Goal: Task Accomplishment & Management: Manage account settings

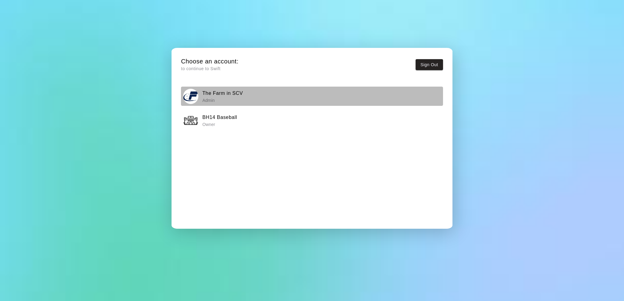
click at [223, 89] on h6 "The Farm in SCV" at bounding box center [222, 93] width 41 height 8
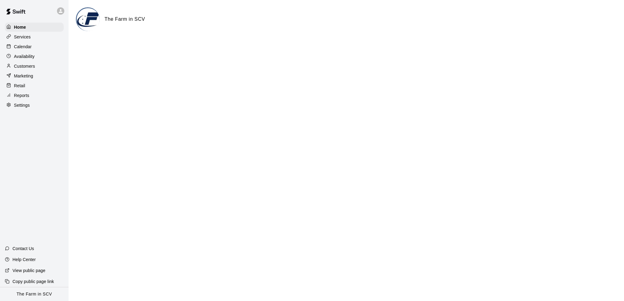
click at [17, 101] on div "Settings" at bounding box center [34, 105] width 59 height 9
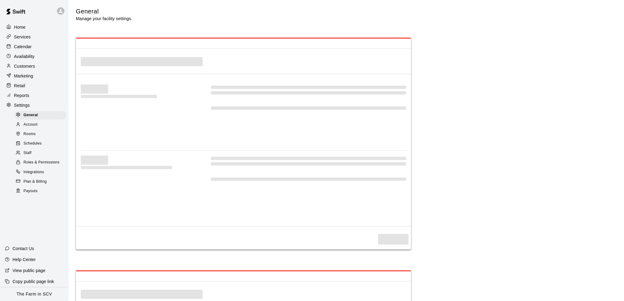
select select "**"
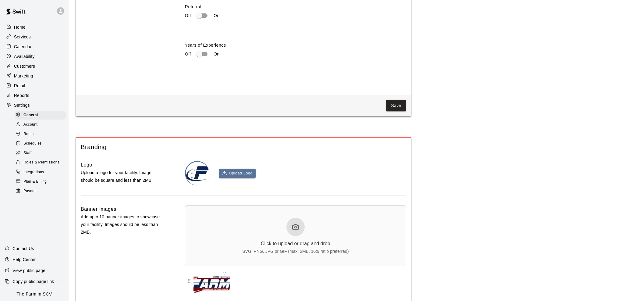
scroll to position [1273, 0]
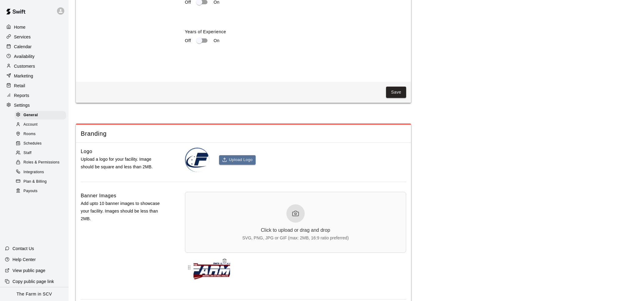
click at [209, 270] on img at bounding box center [212, 267] width 37 height 24
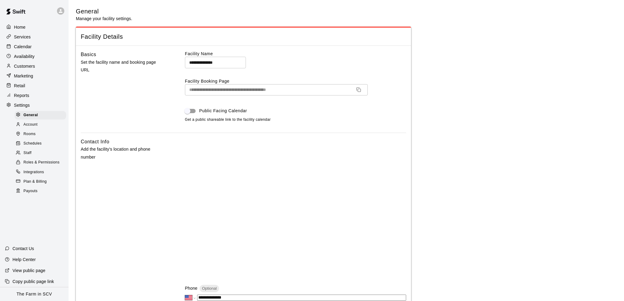
scroll to position [0, 0]
click at [30, 66] on p "Customers" at bounding box center [24, 66] width 21 height 6
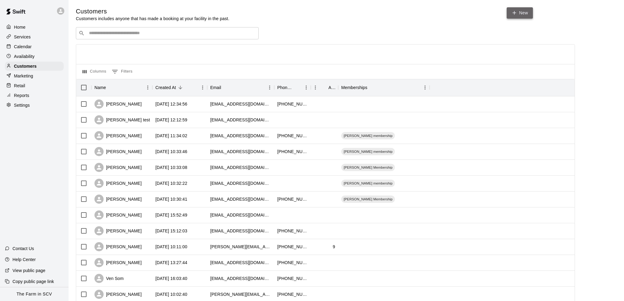
click at [525, 9] on link "New" at bounding box center [520, 12] width 26 height 11
select select "**"
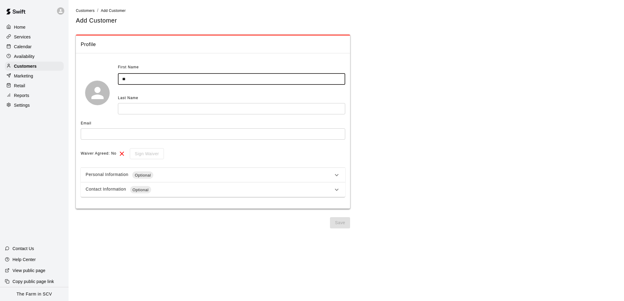
type input "*"
type input "*******"
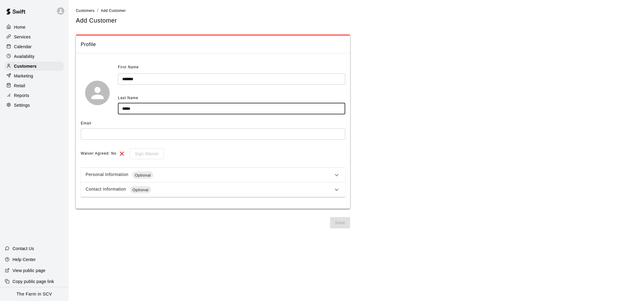
type input "*****"
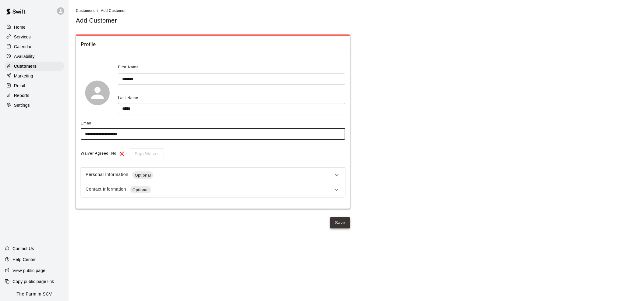
type input "**********"
click at [344, 222] on button "Save" at bounding box center [340, 222] width 20 height 11
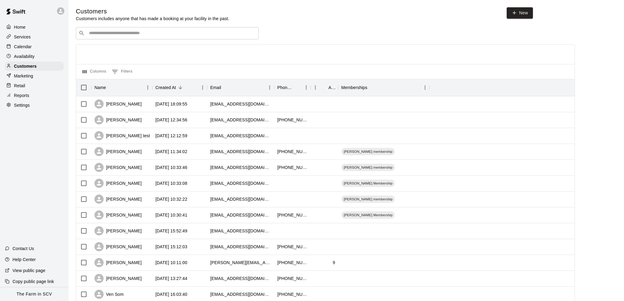
click at [25, 103] on p "Settings" at bounding box center [22, 105] width 16 height 6
select select "**"
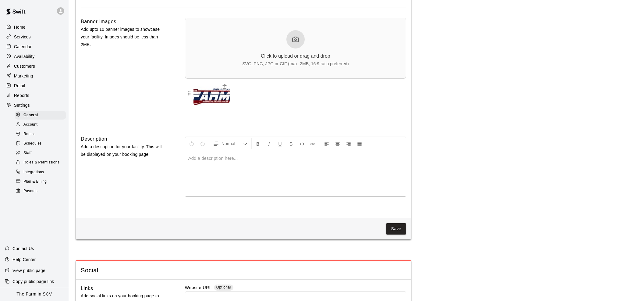
scroll to position [1422, 0]
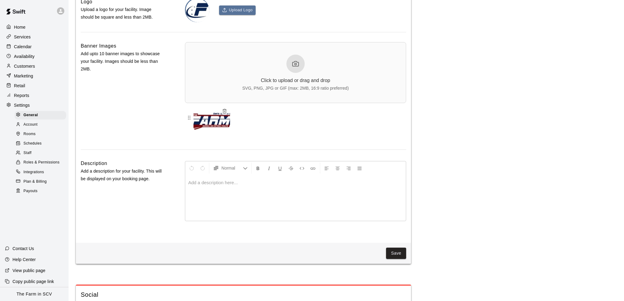
click at [226, 112] on img at bounding box center [212, 117] width 37 height 24
click at [227, 109] on icon "button" at bounding box center [224, 110] width 5 height 5
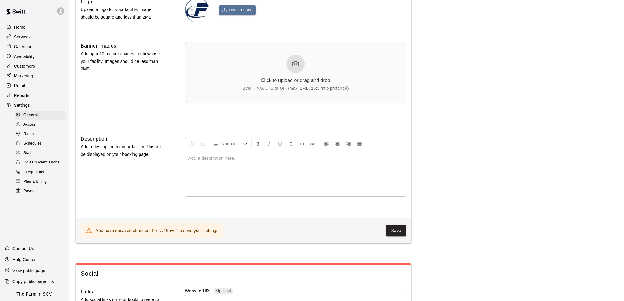
click at [288, 69] on div "Click to upload or drag and drop SVG, PNG, JPG or GIF (max: 2MB, 16:9 ratio pre…" at bounding box center [295, 73] width 106 height 36
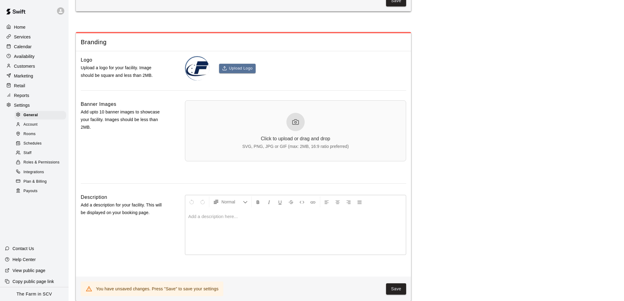
scroll to position [1352, 0]
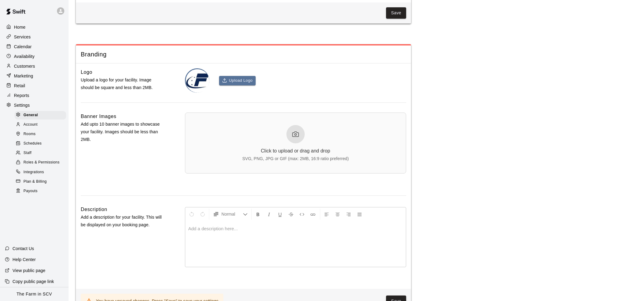
click at [293, 134] on icon at bounding box center [296, 134] width 6 height 5
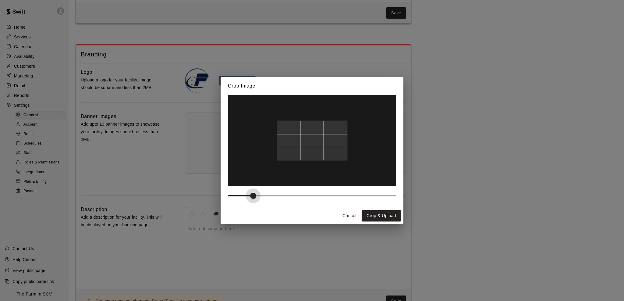
drag, startPoint x: 228, startPoint y: 195, endPoint x: 249, endPoint y: 189, distance: 21.8
click at [249, 189] on div at bounding box center [312, 151] width 183 height 113
type input "***"
drag, startPoint x: 252, startPoint y: 195, endPoint x: 247, endPoint y: 191, distance: 6.9
click at [247, 193] on span at bounding box center [245, 196] width 6 height 6
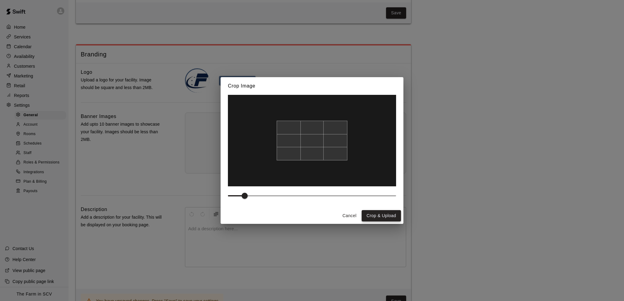
click at [385, 212] on button "Crop & Upload" at bounding box center [381, 215] width 39 height 11
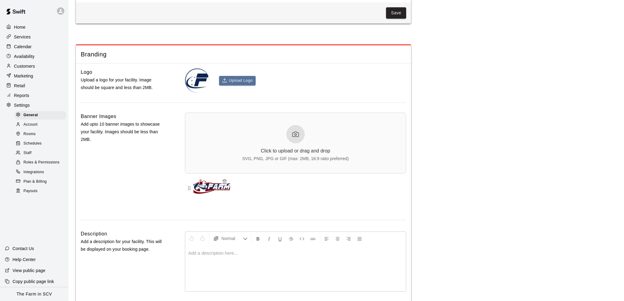
click at [211, 192] on img at bounding box center [212, 188] width 37 height 24
click at [212, 191] on img at bounding box center [212, 188] width 37 height 24
click at [212, 190] on img at bounding box center [212, 188] width 37 height 24
click at [204, 184] on img at bounding box center [212, 188] width 37 height 24
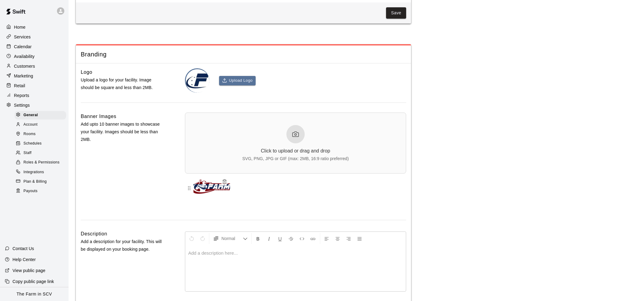
click at [216, 193] on img at bounding box center [212, 188] width 37 height 24
click at [225, 181] on icon "button" at bounding box center [224, 181] width 5 height 5
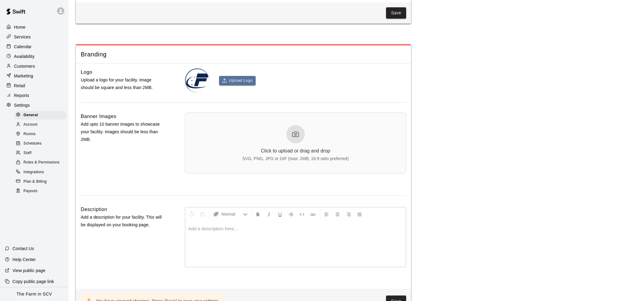
click at [291, 141] on div "Click to upload or drag and drop SVG, PNG, JPG or GIF (max: 2MB, 16:9 ratio pre…" at bounding box center [295, 143] width 106 height 36
click at [317, 133] on div "Click to upload or drag and drop SVG, PNG, JPG or GIF (max: 2MB, 16:9 ratio pre…" at bounding box center [295, 143] width 106 height 36
click at [289, 141] on div "Click to upload or drag and drop SVG, PNG, JPG or GIF (max: 2MB, 16:9 ratio pre…" at bounding box center [295, 143] width 106 height 36
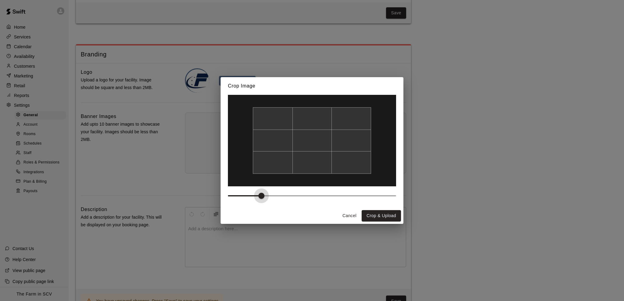
type input "***"
drag, startPoint x: 229, startPoint y: 191, endPoint x: 269, endPoint y: 191, distance: 40.2
click at [269, 193] on span at bounding box center [270, 196] width 6 height 6
click at [394, 214] on button "Crop & Upload" at bounding box center [381, 215] width 39 height 11
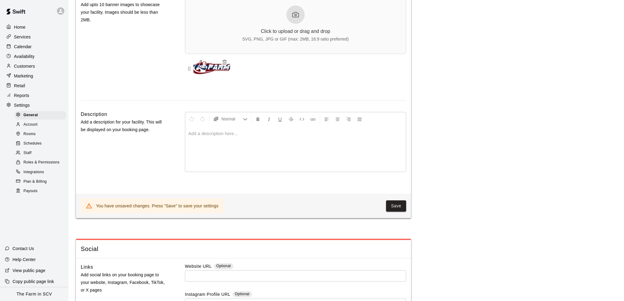
scroll to position [1475, 0]
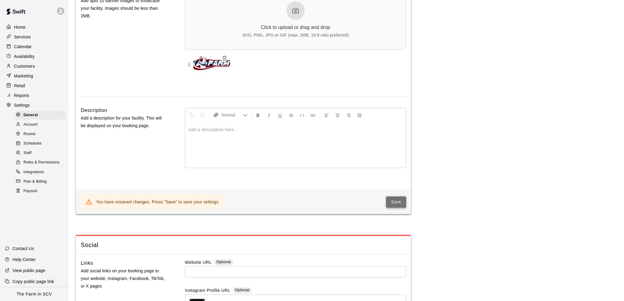
click at [390, 202] on button "Save" at bounding box center [396, 201] width 20 height 11
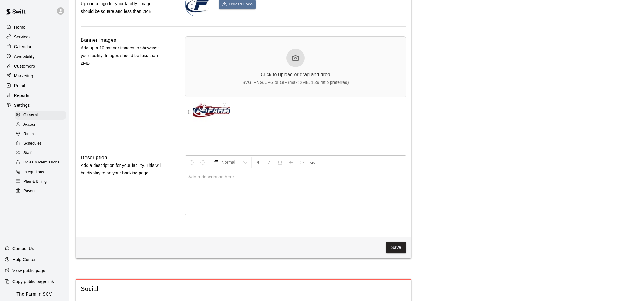
scroll to position [1427, 0]
click at [210, 111] on img at bounding box center [212, 112] width 37 height 24
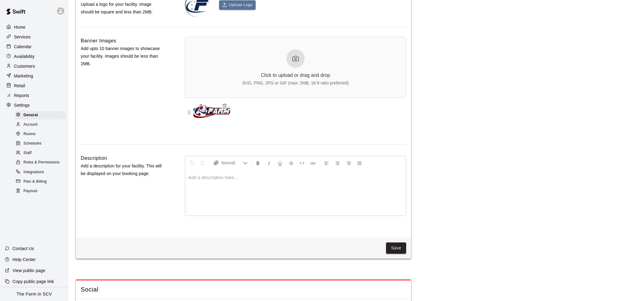
click at [210, 111] on img at bounding box center [212, 112] width 37 height 24
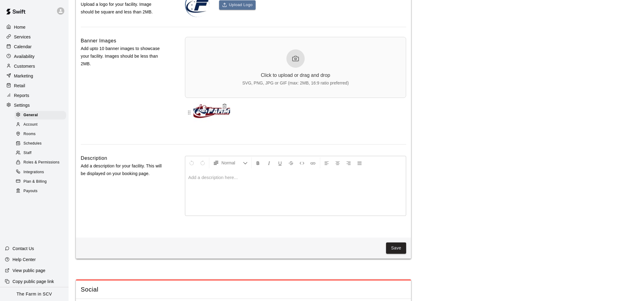
click at [190, 114] on div at bounding box center [189, 112] width 9 height 24
click at [187, 114] on div at bounding box center [189, 112] width 9 height 24
click at [224, 106] on button "button" at bounding box center [225, 106] width 8 height 8
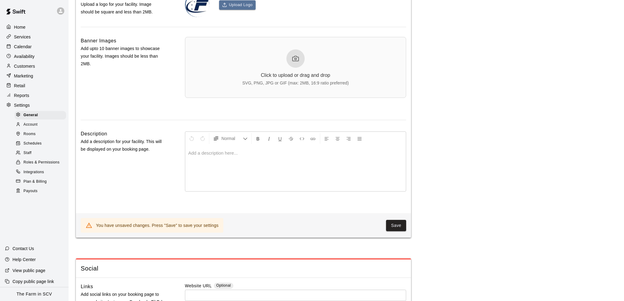
click at [300, 60] on div at bounding box center [295, 58] width 18 height 18
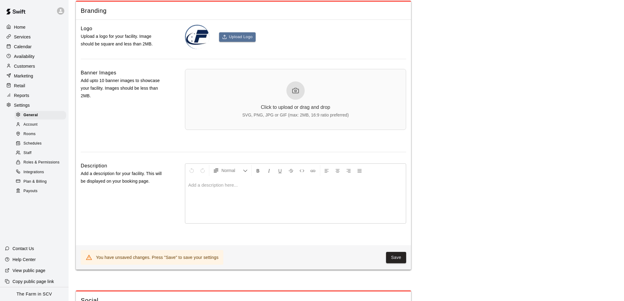
scroll to position [1389, 0]
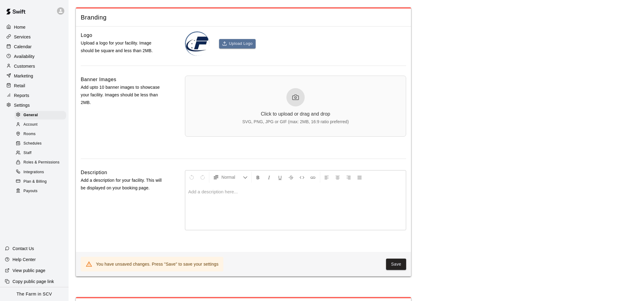
click at [303, 91] on div at bounding box center [295, 97] width 18 height 18
click at [312, 102] on div "Click to upload or drag and drop SVG, PNG, JPG or GIF (max: 2MB, 16:9 ratio pre…" at bounding box center [295, 106] width 106 height 36
click at [284, 91] on div "Click to upload or drag and drop SVG, PNG, JPG or GIF (max: 2MB, 16:9 ratio pre…" at bounding box center [295, 106] width 106 height 36
click at [398, 262] on button "Save" at bounding box center [396, 263] width 20 height 11
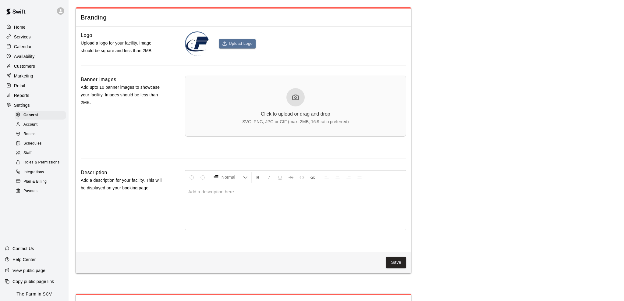
click at [293, 97] on icon at bounding box center [296, 97] width 6 height 5
click at [343, 109] on div "Click to upload or drag and drop SVG, PNG, JPG or GIF (max: 2MB, 16:9 ratio pre…" at bounding box center [295, 106] width 106 height 36
click at [295, 94] on icon at bounding box center [295, 97] width 7 height 7
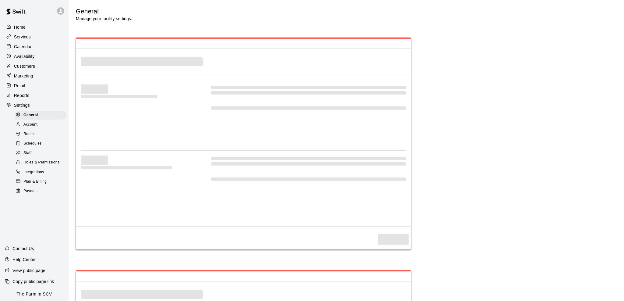
select select "**"
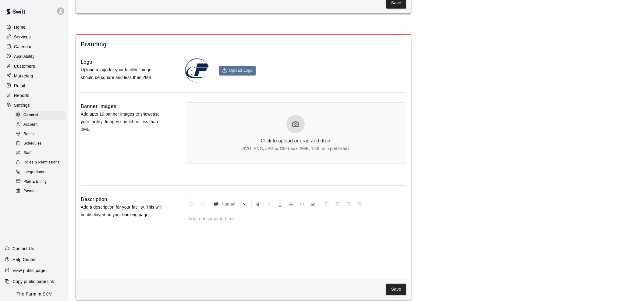
scroll to position [1362, 0]
click at [333, 120] on div "Click to upload or drag and drop SVG, PNG, JPG or GIF (max: 2MB, 16:9 ratio pre…" at bounding box center [295, 132] width 106 height 36
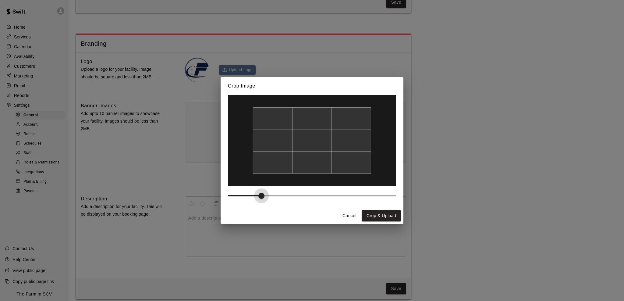
type input "***"
drag, startPoint x: 227, startPoint y: 195, endPoint x: 254, endPoint y: 192, distance: 27.0
click at [254, 193] on span at bounding box center [253, 196] width 6 height 6
click at [387, 217] on button "Crop & Upload" at bounding box center [381, 215] width 39 height 11
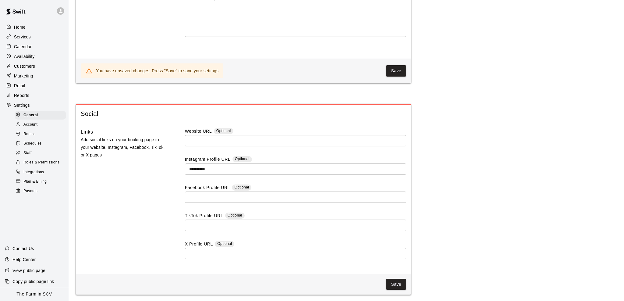
scroll to position [1606, 0]
click at [398, 70] on button "Save" at bounding box center [396, 71] width 20 height 11
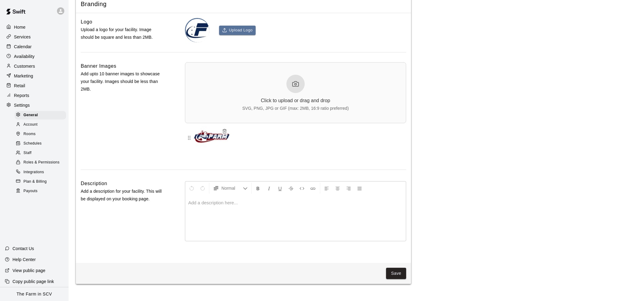
scroll to position [1364, 0]
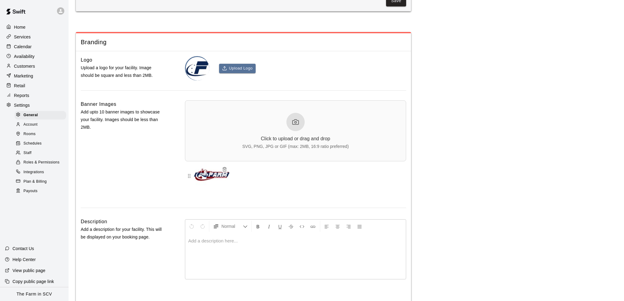
click at [213, 174] on img at bounding box center [212, 176] width 37 height 24
click at [188, 178] on div at bounding box center [189, 176] width 9 height 24
click at [226, 171] on img at bounding box center [212, 176] width 37 height 24
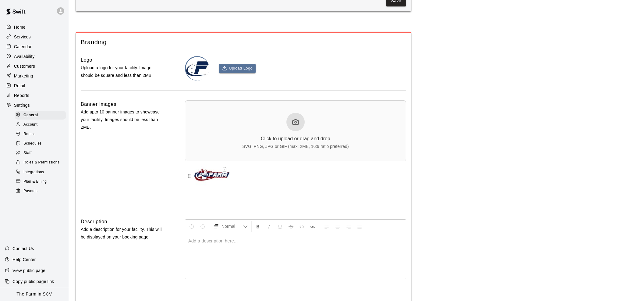
click at [226, 168] on icon "button" at bounding box center [224, 169] width 3 height 3
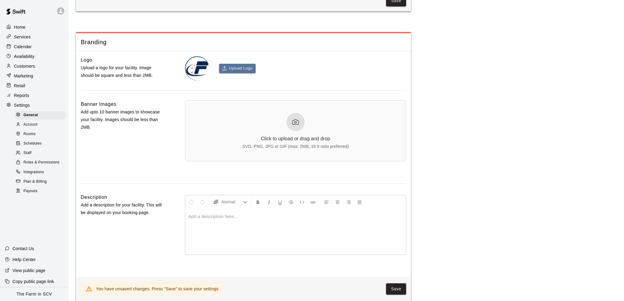
click at [286, 127] on div "Click to upload or drag and drop SVG, PNG, JPG or GIF (max: 2MB, 16:9 ratio pre…" at bounding box center [295, 131] width 106 height 36
click at [395, 287] on button "Save" at bounding box center [396, 288] width 20 height 11
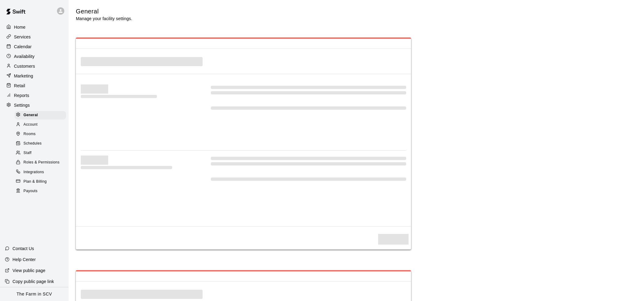
select select "**"
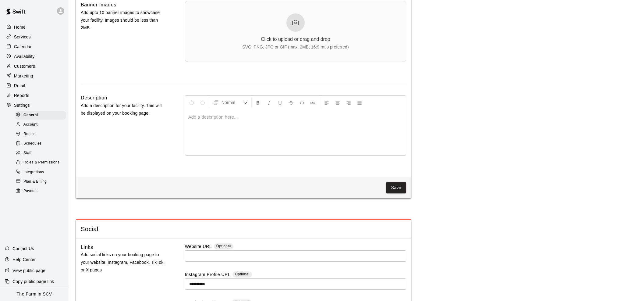
scroll to position [1462, 0]
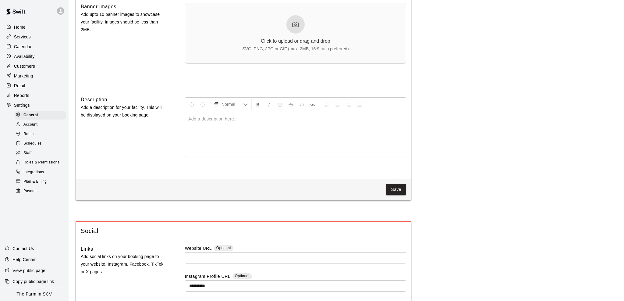
click at [332, 56] on div "Click to upload or drag and drop SVG, PNG, JPG or GIF (max: 2MB, 16:9 ratio pre…" at bounding box center [295, 33] width 221 height 61
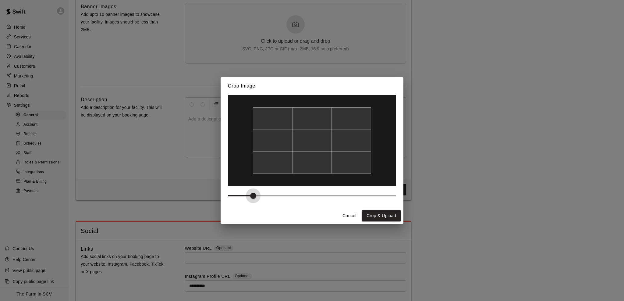
type input "***"
drag, startPoint x: 227, startPoint y: 193, endPoint x: 247, endPoint y: 189, distance: 20.2
click at [247, 189] on div at bounding box center [312, 151] width 183 height 113
click at [380, 211] on button "Crop & Upload" at bounding box center [381, 215] width 39 height 11
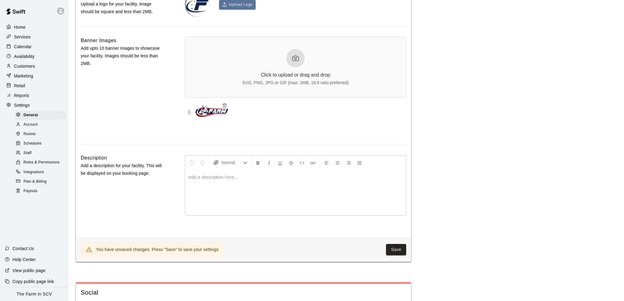
scroll to position [1423, 0]
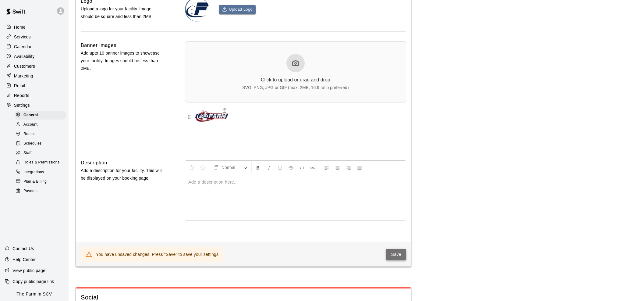
click at [393, 249] on button "Save" at bounding box center [396, 254] width 20 height 11
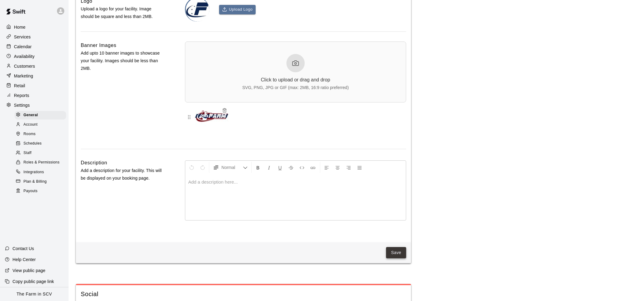
click at [394, 254] on button "Save" at bounding box center [396, 252] width 20 height 11
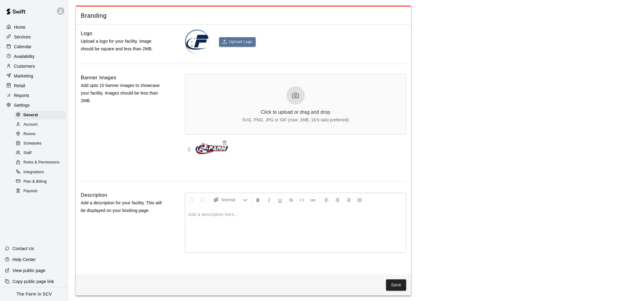
scroll to position [1389, 0]
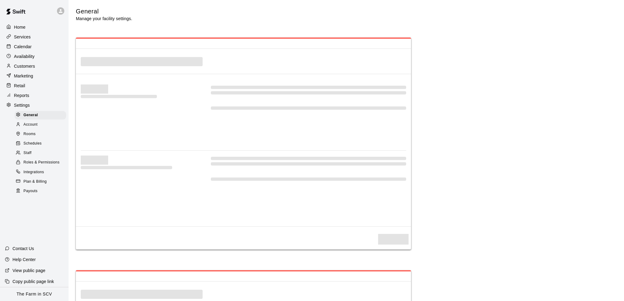
select select "**"
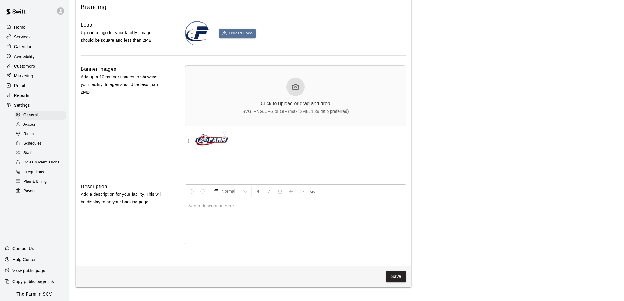
scroll to position [1393, 0]
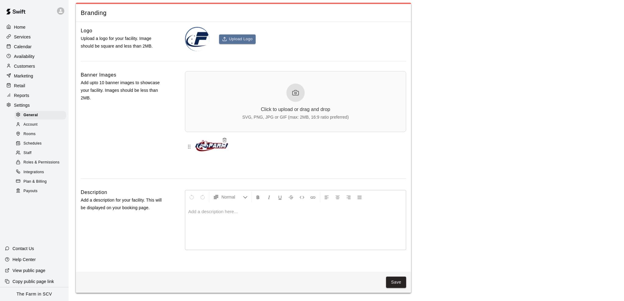
click at [225, 138] on icon "button" at bounding box center [225, 138] width 2 height 1
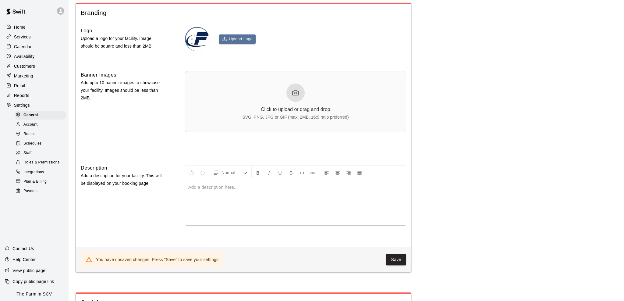
click at [284, 96] on div "Click to upload or drag and drop SVG, PNG, JPG or GIF (max: 2MB, 16:9 ratio pre…" at bounding box center [295, 101] width 106 height 36
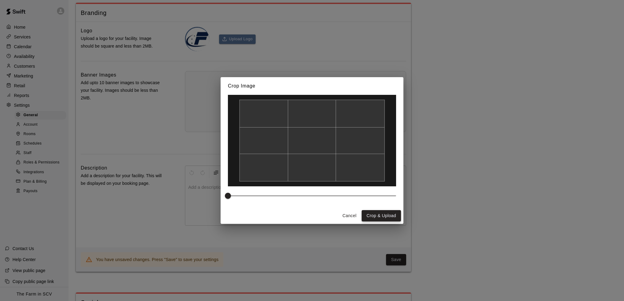
click at [380, 212] on button "Crop & Upload" at bounding box center [381, 215] width 39 height 11
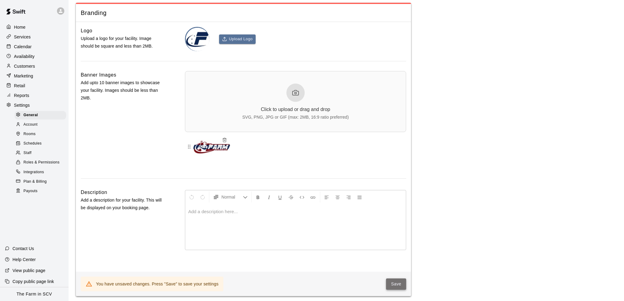
click at [399, 280] on button "Save" at bounding box center [396, 283] width 20 height 11
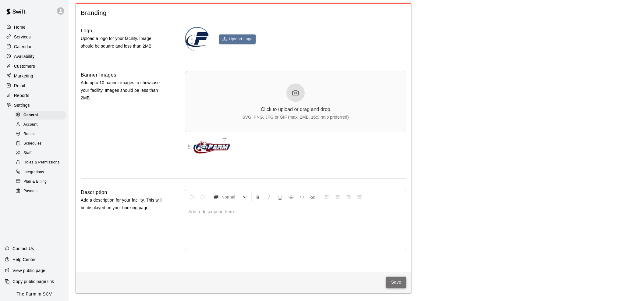
click at [393, 279] on button "Save" at bounding box center [396, 281] width 20 height 11
click at [225, 139] on icon "button" at bounding box center [225, 139] width 4 height 0
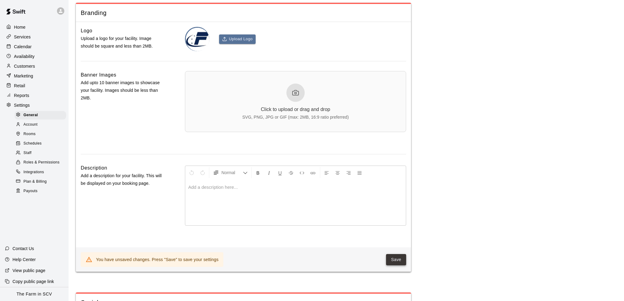
click at [393, 261] on button "Save" at bounding box center [396, 259] width 20 height 11
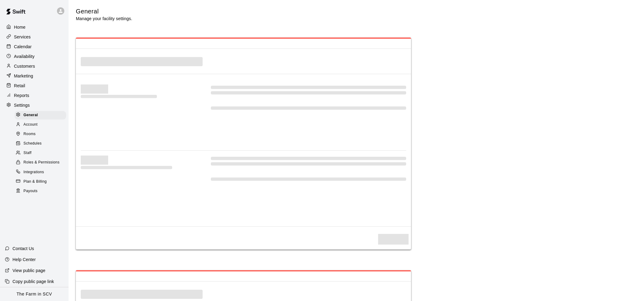
select select "**"
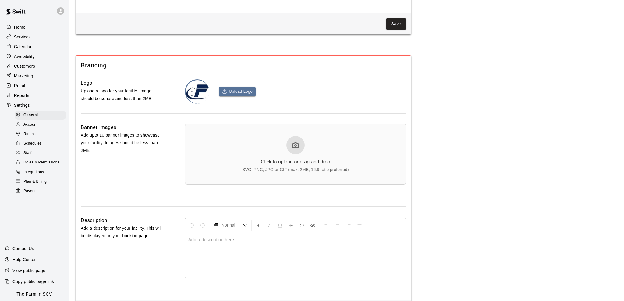
scroll to position [1338, 0]
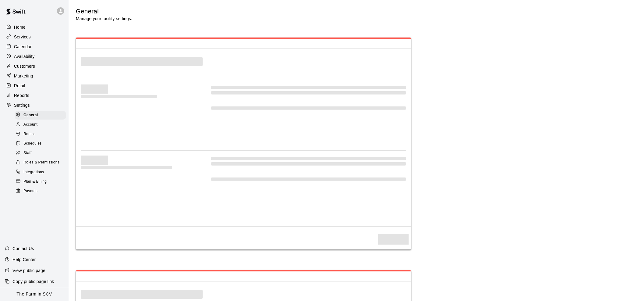
select select "**"
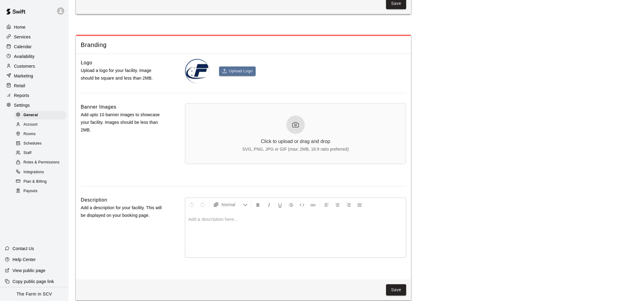
scroll to position [1358, 0]
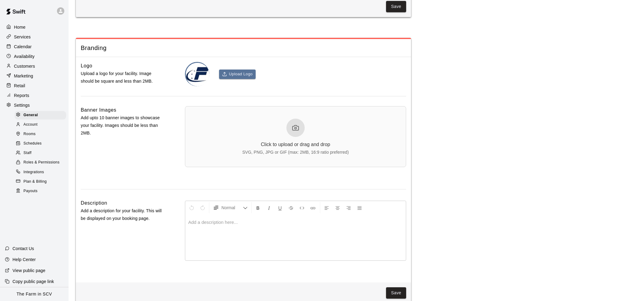
click at [331, 136] on div "Click to upload or drag and drop SVG, PNG, JPG or GIF (max: 2MB, 16:9 ratio pre…" at bounding box center [295, 137] width 106 height 36
click at [303, 138] on div "Click to upload or drag and drop SVG, PNG, JPG or GIF (max: 2MB, 16:9 ratio pre…" at bounding box center [295, 137] width 106 height 36
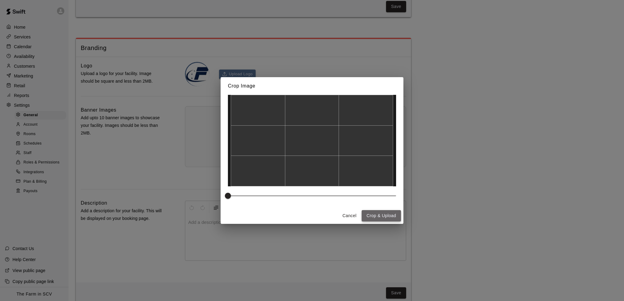
click at [381, 215] on button "Crop & Upload" at bounding box center [381, 215] width 39 height 11
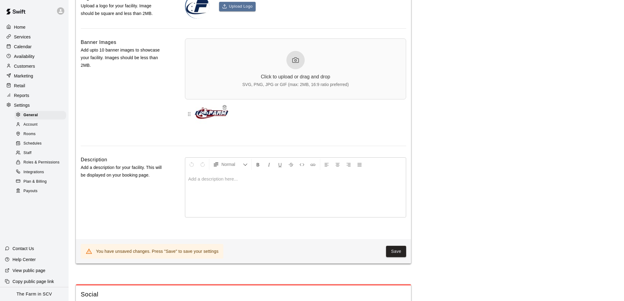
scroll to position [1434, 0]
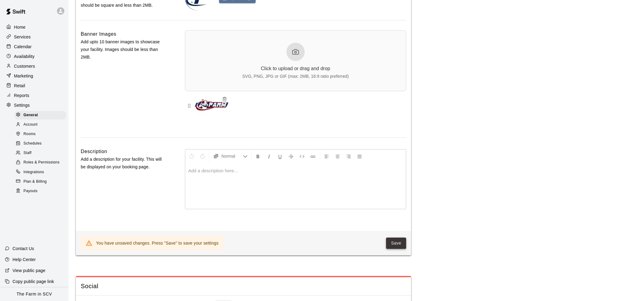
click at [389, 245] on button "Save" at bounding box center [396, 242] width 20 height 11
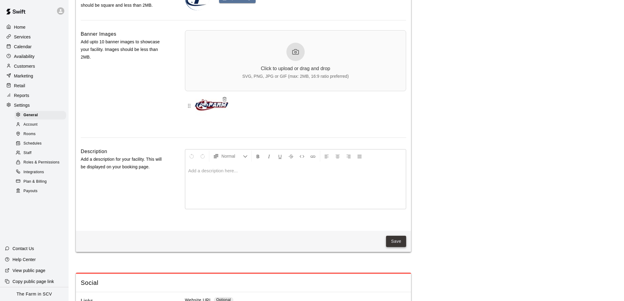
click at [395, 236] on button "Save" at bounding box center [396, 241] width 20 height 11
click at [225, 97] on icon "button" at bounding box center [225, 97] width 2 height 1
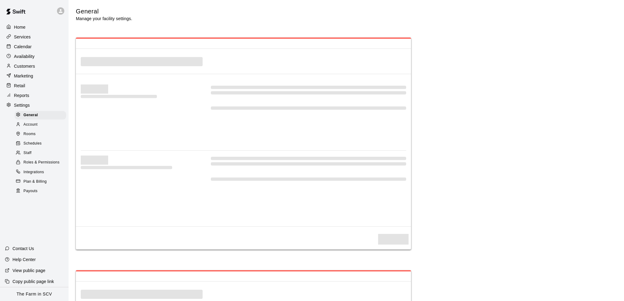
select select "**"
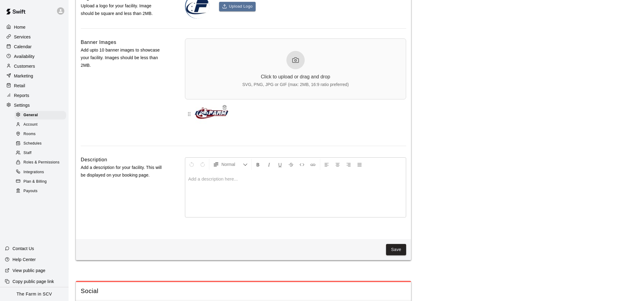
scroll to position [1426, 0]
click at [226, 105] on icon "button" at bounding box center [224, 106] width 3 height 3
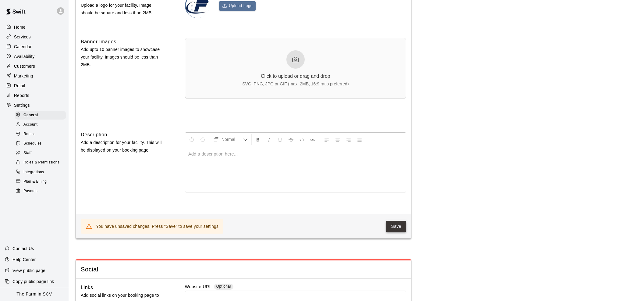
click at [393, 221] on button "Save" at bounding box center [396, 226] width 20 height 11
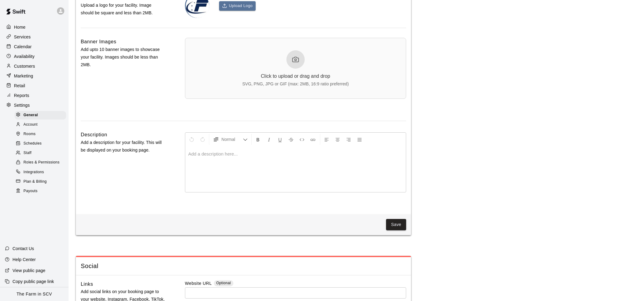
click at [319, 57] on div "Click to upload or drag and drop SVG, PNG, JPG or GIF (max: 2MB, 16:9 ratio pre…" at bounding box center [295, 68] width 106 height 36
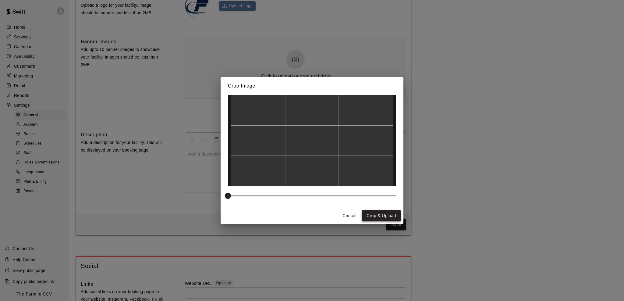
click at [391, 213] on button "Crop & Upload" at bounding box center [381, 215] width 39 height 11
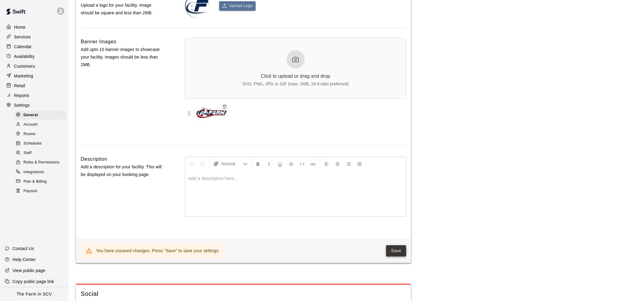
click at [392, 247] on button "Save" at bounding box center [396, 250] width 20 height 11
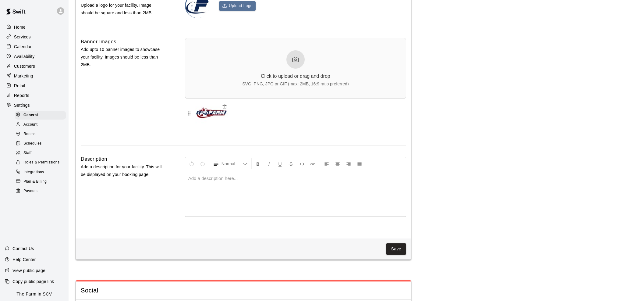
click at [281, 81] on div "SVG, PNG, JPG or GIF (max: 2MB, 16:9 ratio preferred)" at bounding box center [295, 83] width 106 height 5
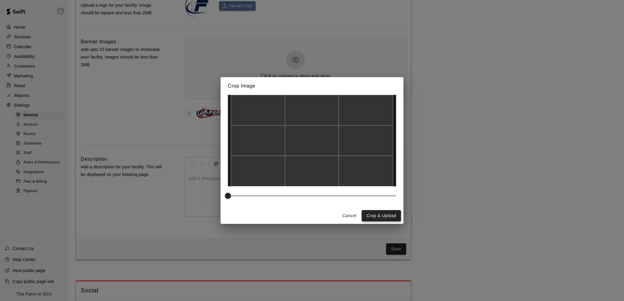
click at [376, 215] on button "Crop & Upload" at bounding box center [381, 215] width 39 height 11
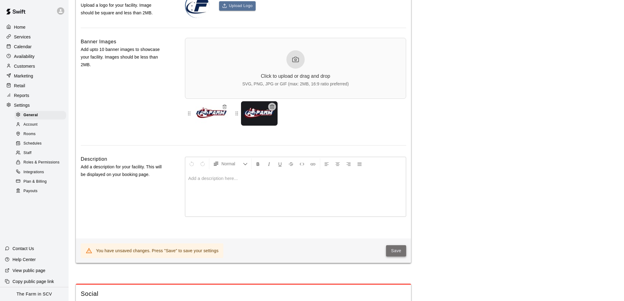
click at [396, 248] on button "Save" at bounding box center [396, 250] width 20 height 11
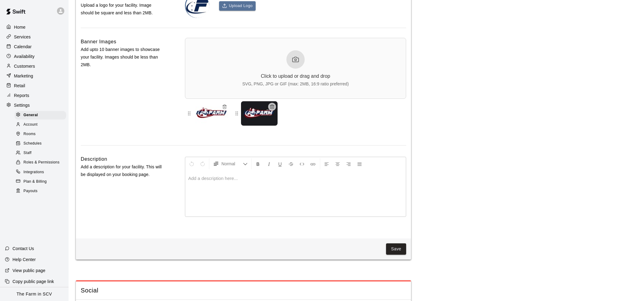
click at [225, 105] on icon "button" at bounding box center [225, 105] width 4 height 0
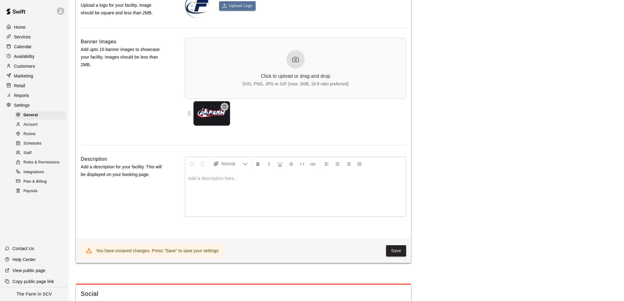
click at [385, 244] on div "You have unsaved changes. Press "Save" to save your settings Save" at bounding box center [243, 250] width 335 height 24
click at [389, 246] on button "Save" at bounding box center [396, 250] width 20 height 11
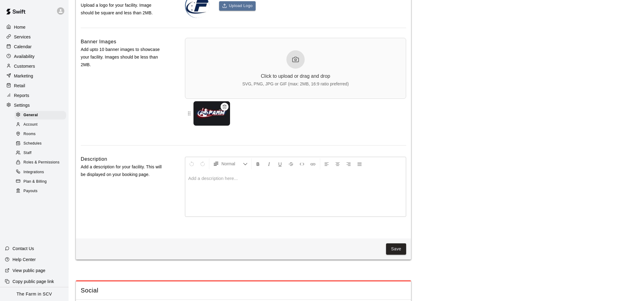
click at [224, 105] on icon "button" at bounding box center [225, 105] width 4 height 0
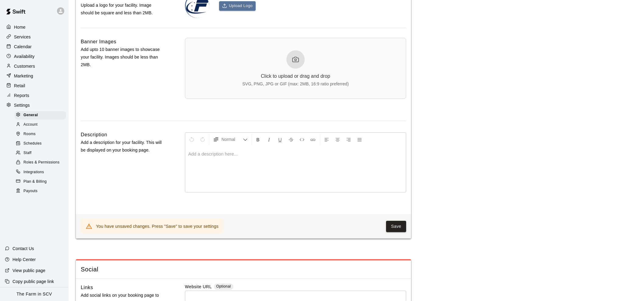
click at [282, 67] on div "Click to upload or drag and drop SVG, PNG, JPG or GIF (max: 2MB, 16:9 ratio pre…" at bounding box center [295, 68] width 106 height 36
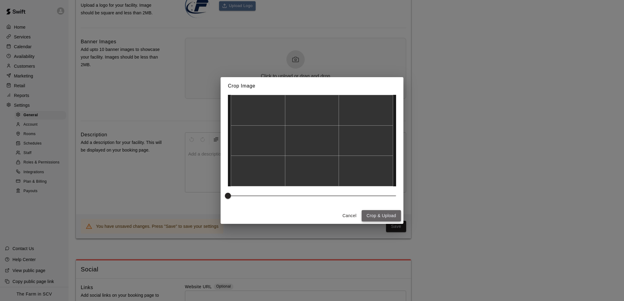
click at [383, 216] on button "Crop & Upload" at bounding box center [381, 215] width 39 height 11
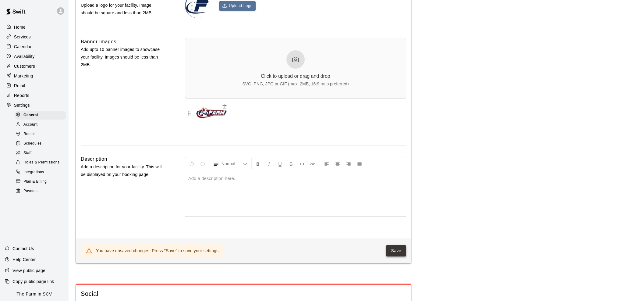
click at [397, 249] on button "Save" at bounding box center [396, 250] width 20 height 11
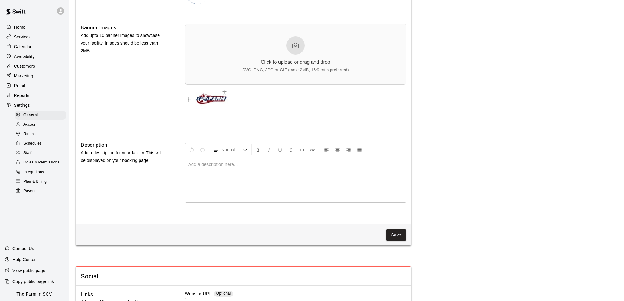
scroll to position [1443, 0]
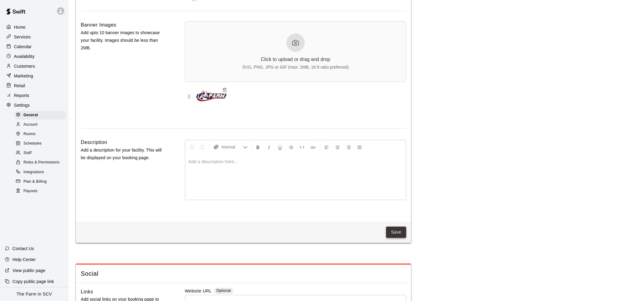
click at [400, 231] on button "Save" at bounding box center [396, 231] width 20 height 11
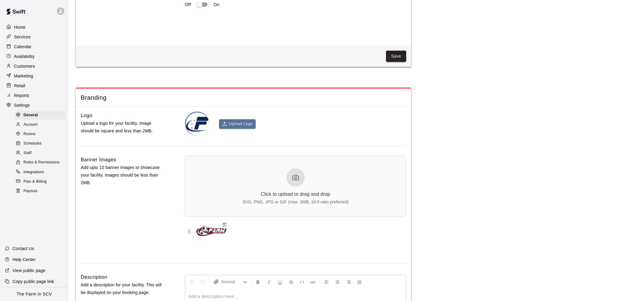
scroll to position [1306, 0]
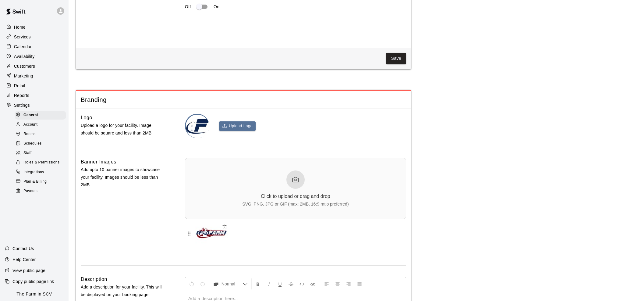
click at [201, 119] on img at bounding box center [197, 126] width 23 height 23
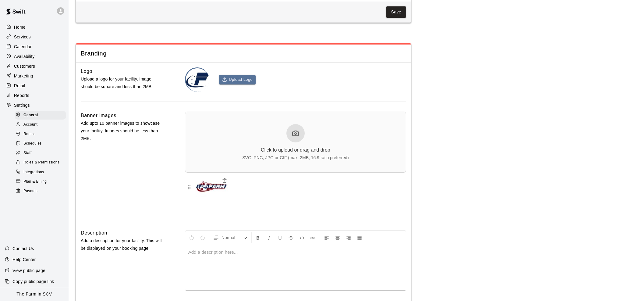
scroll to position [1390, 0]
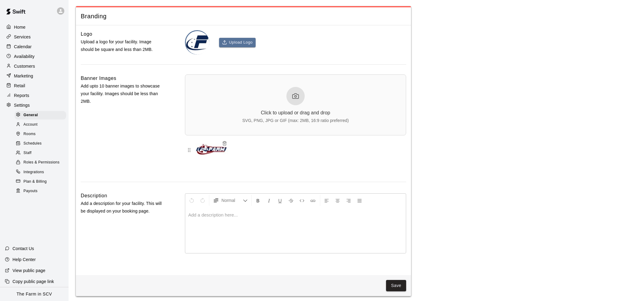
click at [228, 144] on img at bounding box center [212, 150] width 37 height 24
click at [226, 142] on icon "button" at bounding box center [225, 142] width 4 height 0
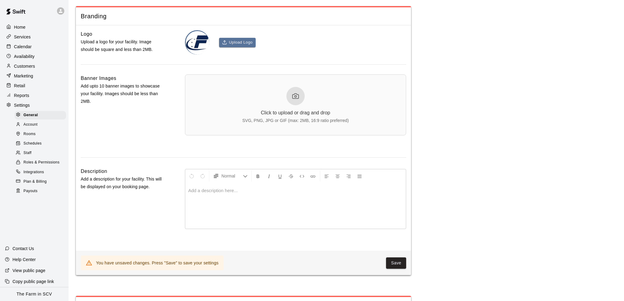
click at [288, 112] on div "Click to upload or drag and drop" at bounding box center [295, 112] width 69 height 5
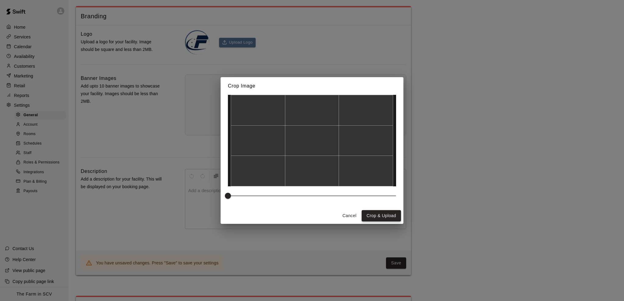
click at [375, 211] on button "Crop & Upload" at bounding box center [381, 215] width 39 height 11
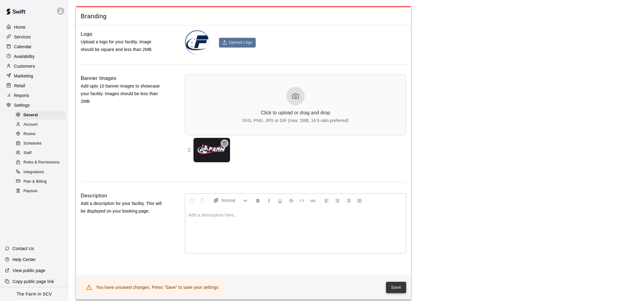
click at [393, 283] on button "Save" at bounding box center [396, 287] width 20 height 11
click at [392, 281] on button "Save" at bounding box center [396, 285] width 20 height 11
click at [395, 287] on button "Save" at bounding box center [396, 285] width 20 height 11
click at [224, 139] on button "button" at bounding box center [225, 143] width 8 height 8
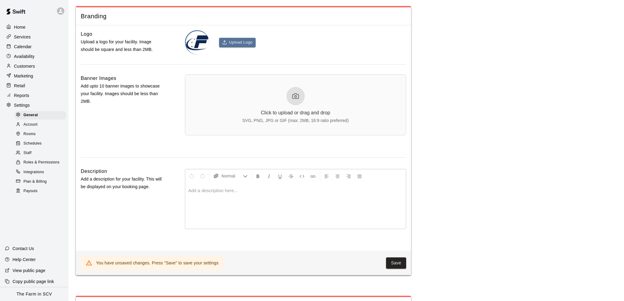
click at [276, 118] on div "SVG, PNG, JPG or GIF (max: 2MB, 16:9 ratio preferred)" at bounding box center [295, 120] width 106 height 5
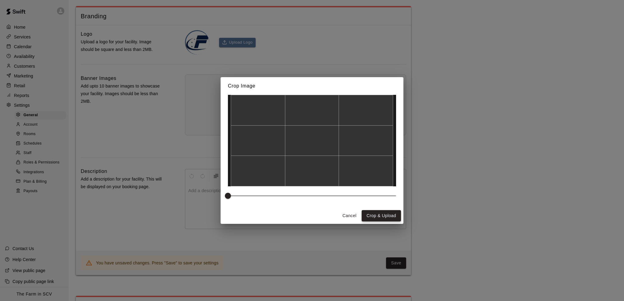
click at [390, 213] on button "Crop & Upload" at bounding box center [381, 215] width 39 height 11
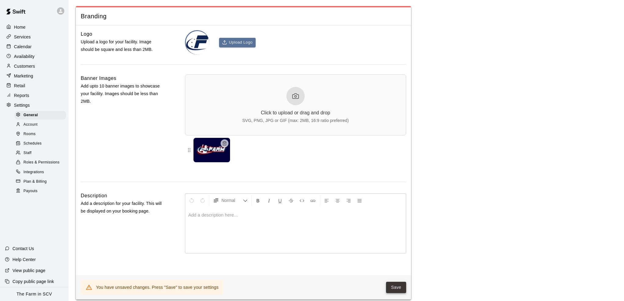
click at [397, 284] on button "Save" at bounding box center [396, 287] width 20 height 11
click at [397, 284] on button "Save" at bounding box center [396, 285] width 20 height 11
click at [224, 141] on icon "button" at bounding box center [224, 143] width 5 height 5
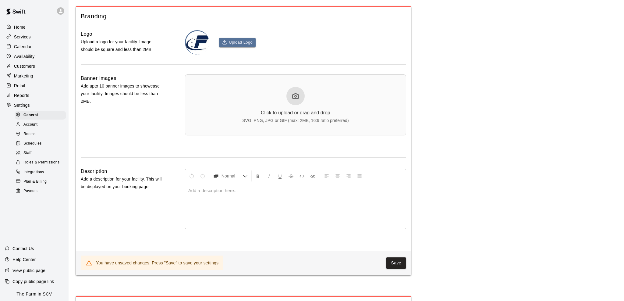
click at [301, 95] on div at bounding box center [295, 96] width 18 height 18
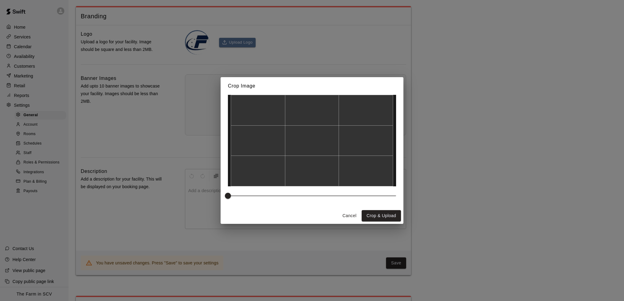
drag, startPoint x: 321, startPoint y: 124, endPoint x: 321, endPoint y: 137, distance: 12.8
click at [321, 137] on div at bounding box center [312, 140] width 162 height 91
drag, startPoint x: 321, startPoint y: 137, endPoint x: 321, endPoint y: 143, distance: 6.1
click at [321, 143] on div at bounding box center [312, 140] width 162 height 91
drag, startPoint x: 321, startPoint y: 143, endPoint x: 275, endPoint y: 143, distance: 46.3
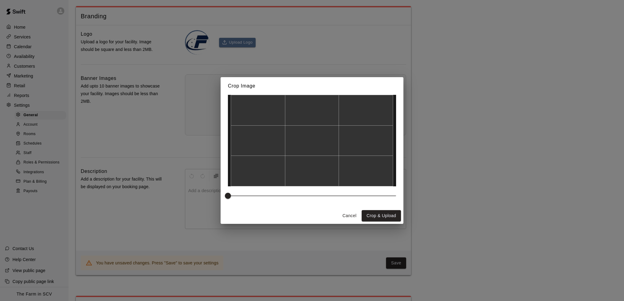
click at [275, 143] on div at bounding box center [312, 140] width 162 height 91
click at [392, 213] on button "Crop & Upload" at bounding box center [381, 215] width 39 height 11
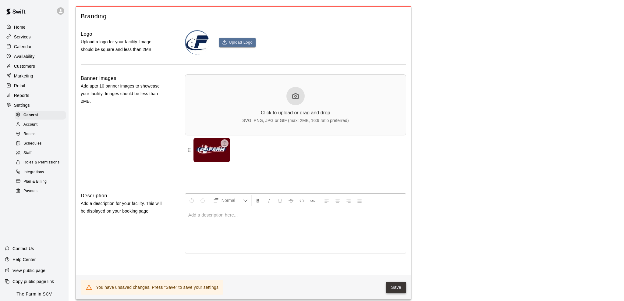
click at [390, 284] on button "Save" at bounding box center [396, 287] width 20 height 11
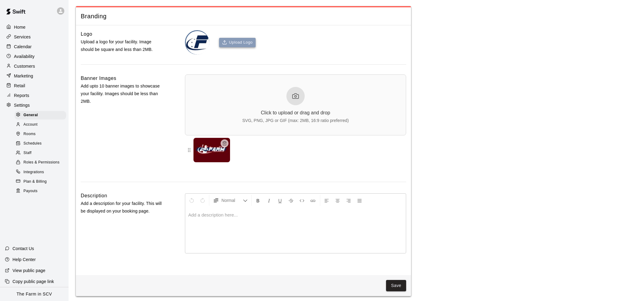
click at [230, 38] on button "Upload Logo" at bounding box center [237, 42] width 37 height 9
click at [235, 38] on button "Upload Logo" at bounding box center [237, 42] width 37 height 9
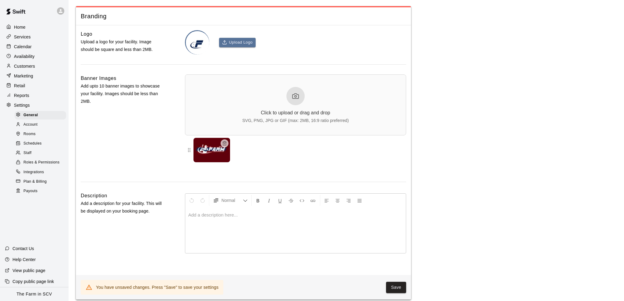
click at [236, 35] on div "Upload Logo" at bounding box center [295, 42] width 221 height 24
click at [239, 38] on button "Upload Logo" at bounding box center [237, 42] width 37 height 9
click at [229, 38] on button "Upload Logo" at bounding box center [237, 42] width 37 height 9
click at [196, 40] on img at bounding box center [197, 42] width 23 height 23
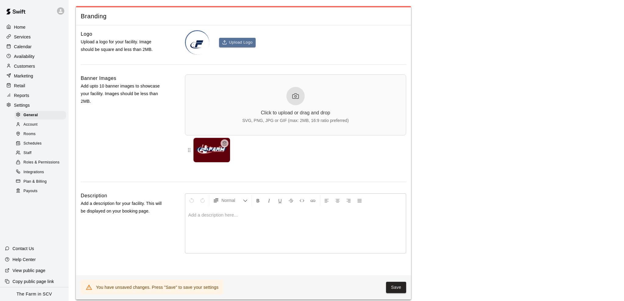
click at [196, 40] on img at bounding box center [197, 42] width 23 height 23
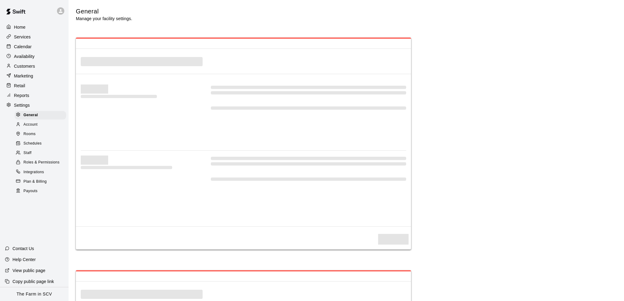
select select "**"
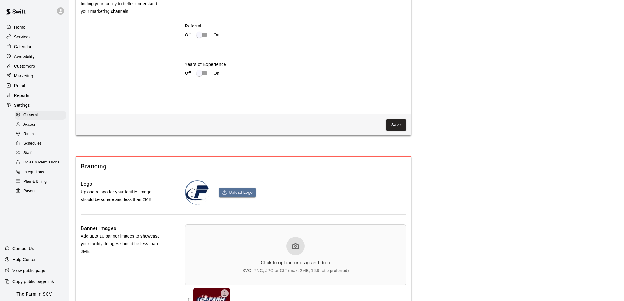
scroll to position [1241, 0]
click at [191, 186] on img at bounding box center [197, 191] width 23 height 23
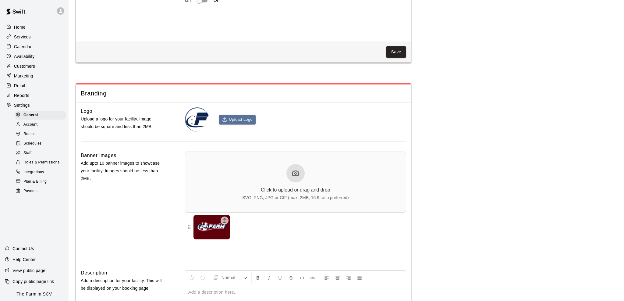
scroll to position [1313, 0]
click at [226, 218] on icon "button" at bounding box center [224, 220] width 5 height 5
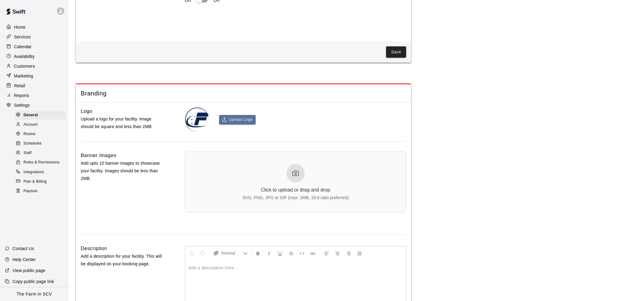
click at [307, 169] on div "Click to upload or drag and drop SVG, PNG, JPG or GIF (max: 2MB, 16:9 ratio pre…" at bounding box center [295, 182] width 106 height 36
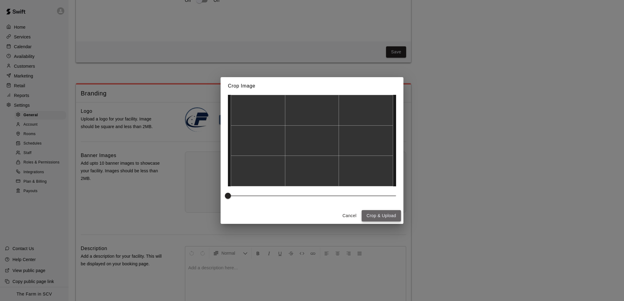
click at [380, 217] on button "Crop & Upload" at bounding box center [381, 215] width 39 height 11
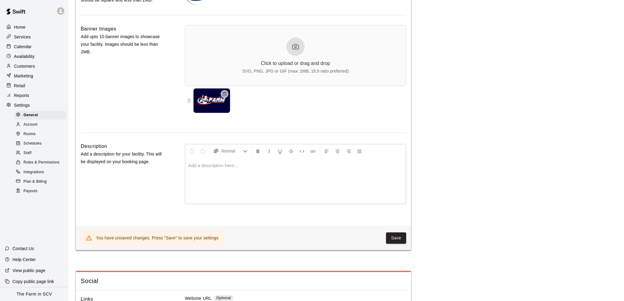
scroll to position [1452, 0]
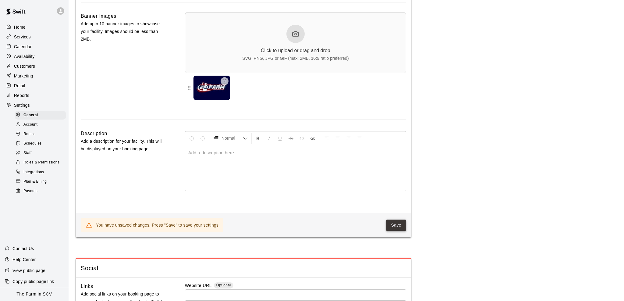
click at [396, 227] on button "Save" at bounding box center [396, 224] width 20 height 11
